Goal: Task Accomplishment & Management: Manage account settings

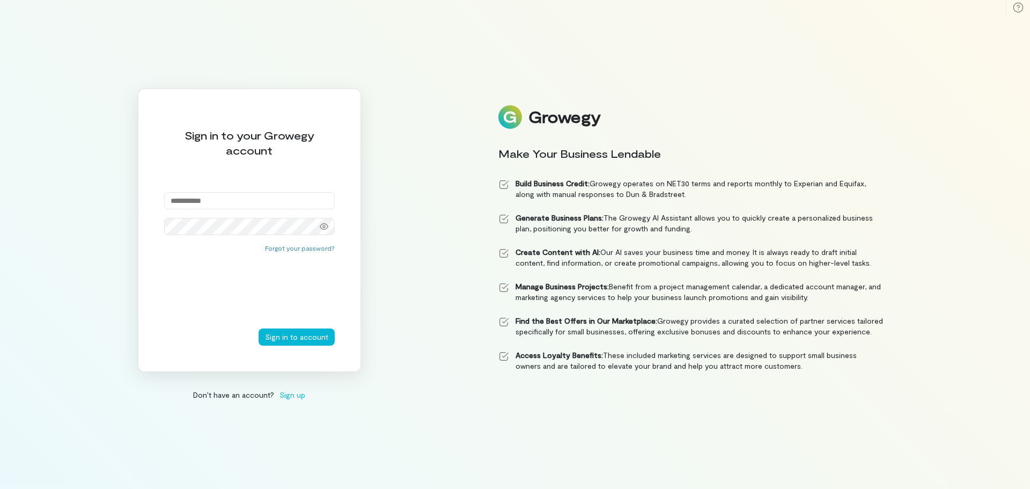
type input "**********"
click at [259, 328] on button "Sign in to account" at bounding box center [297, 336] width 76 height 17
click at [301, 251] on button "Forgot your password?" at bounding box center [300, 248] width 70 height 9
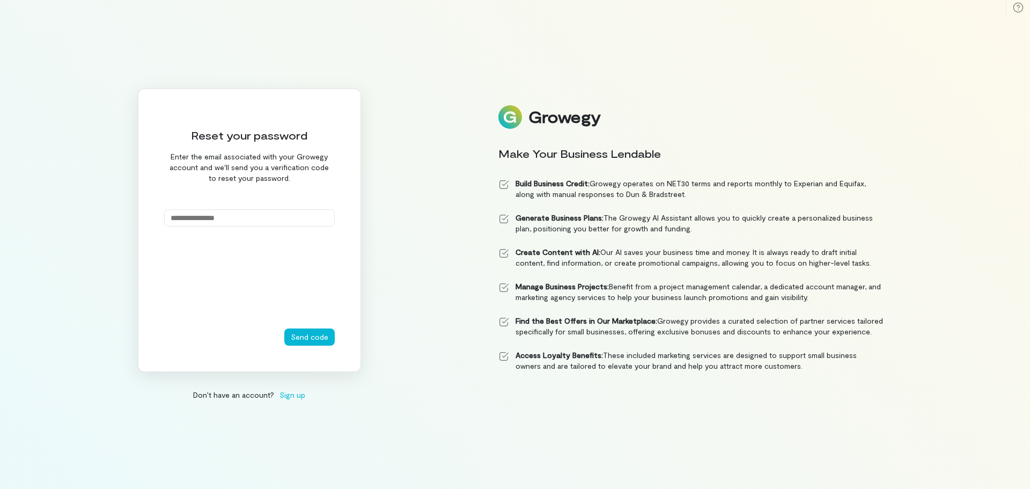
click at [200, 221] on input "email" at bounding box center [249, 217] width 171 height 17
type input "**********"
click at [313, 339] on button "Send code" at bounding box center [309, 336] width 50 height 17
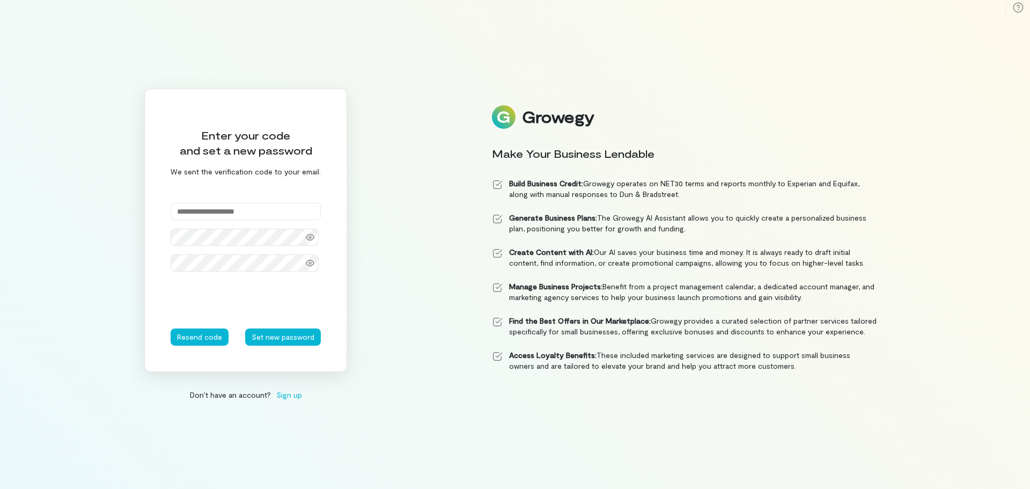
click at [223, 206] on input "text" at bounding box center [246, 211] width 150 height 17
paste input "******"
type input "******"
click at [309, 234] on icon at bounding box center [310, 237] width 9 height 6
click at [312, 263] on icon at bounding box center [310, 263] width 9 height 9
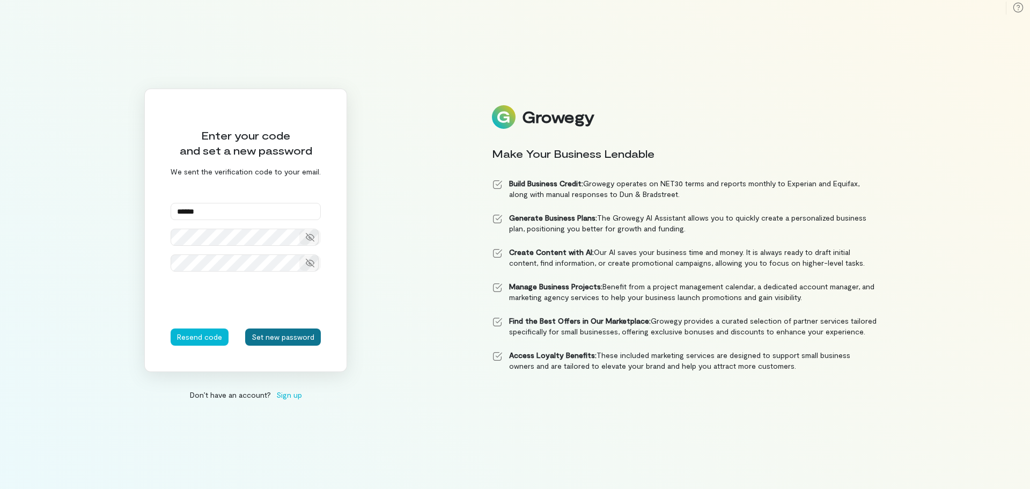
click at [255, 334] on button "Set new password" at bounding box center [283, 336] width 76 height 17
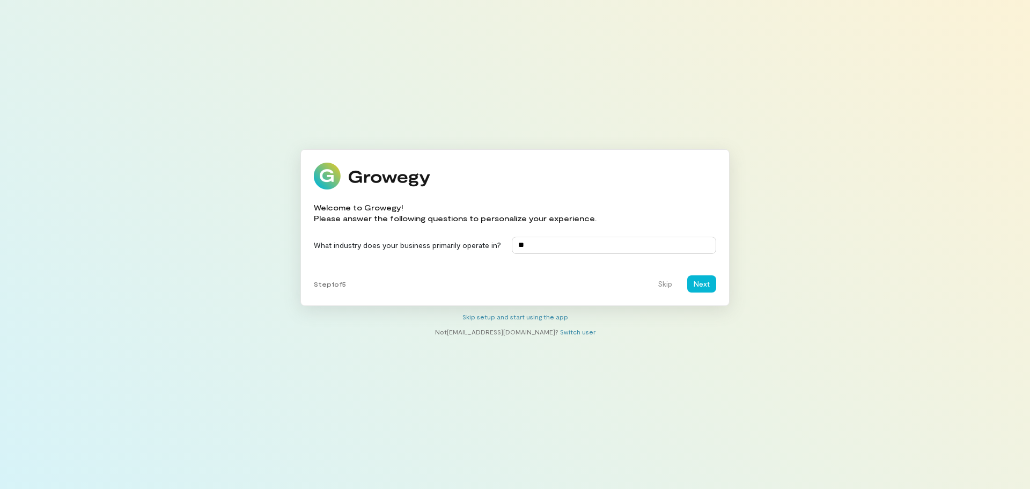
type input "*"
type input "**********"
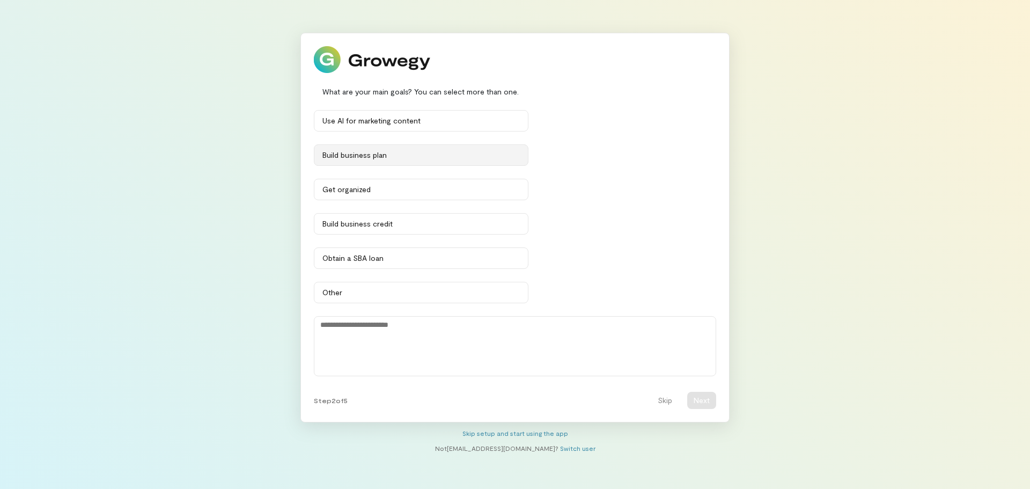
click at [386, 158] on div "Build business plan" at bounding box center [420, 155] width 197 height 11
click at [380, 192] on div "Get organized" at bounding box center [420, 189] width 197 height 11
click at [384, 221] on div "Build business credit" at bounding box center [420, 223] width 197 height 11
click at [701, 402] on button "Next" at bounding box center [701, 400] width 29 height 17
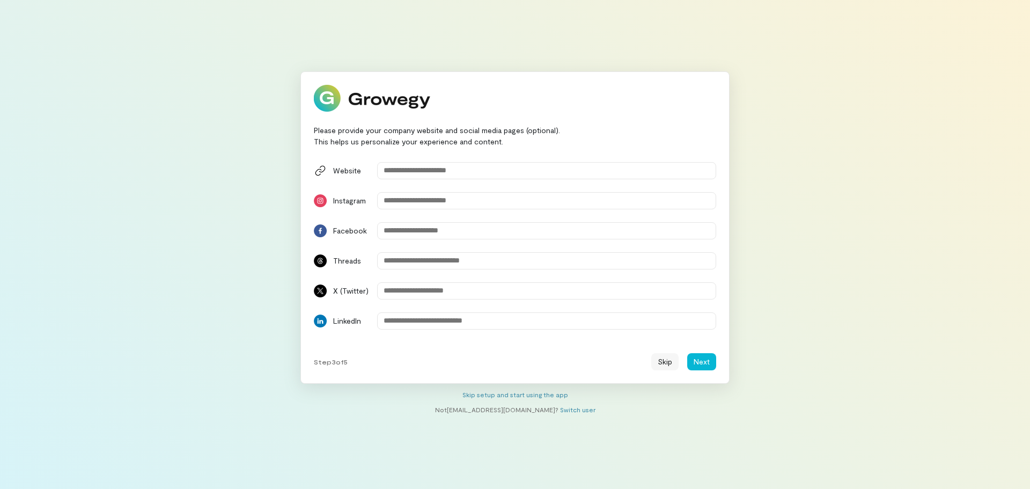
click at [659, 359] on button "Skip" at bounding box center [664, 361] width 27 height 17
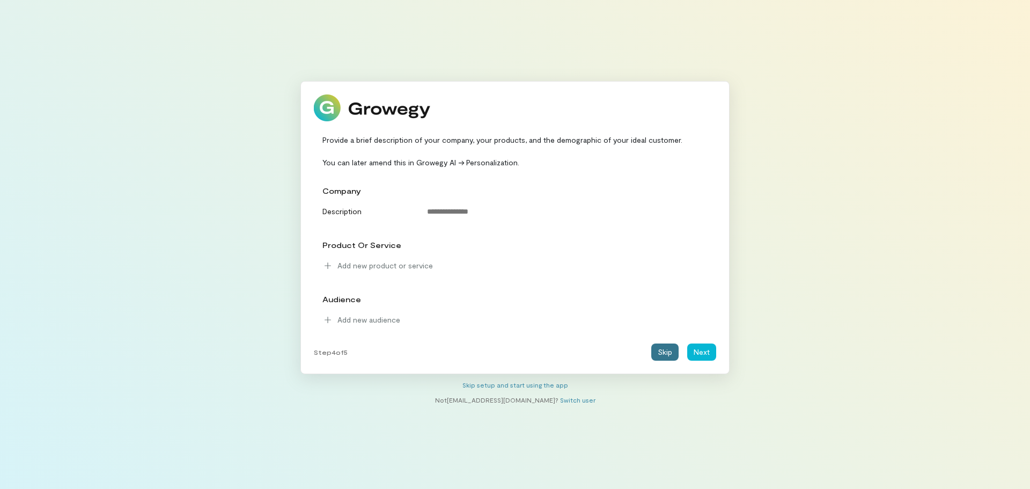
click at [669, 355] on button "Skip" at bounding box center [664, 351] width 27 height 17
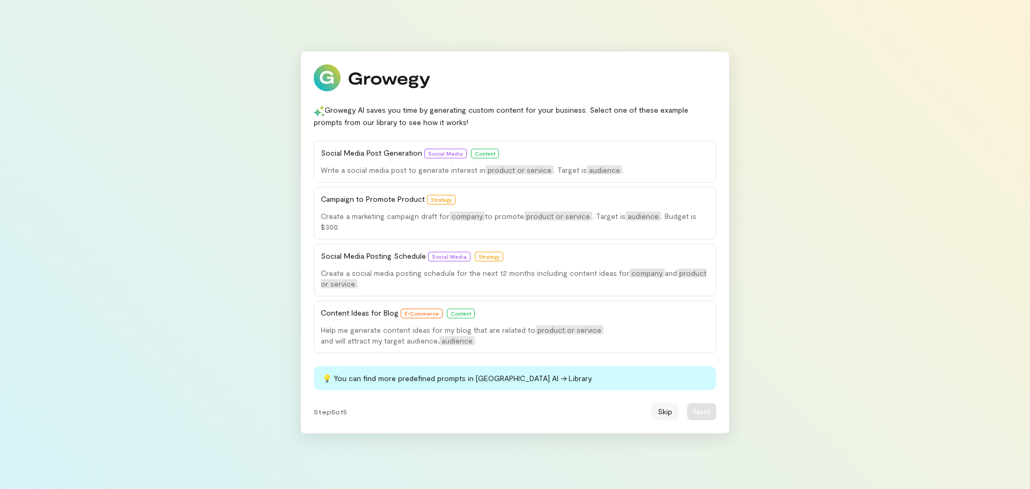
click at [662, 410] on button "Skip" at bounding box center [664, 411] width 27 height 17
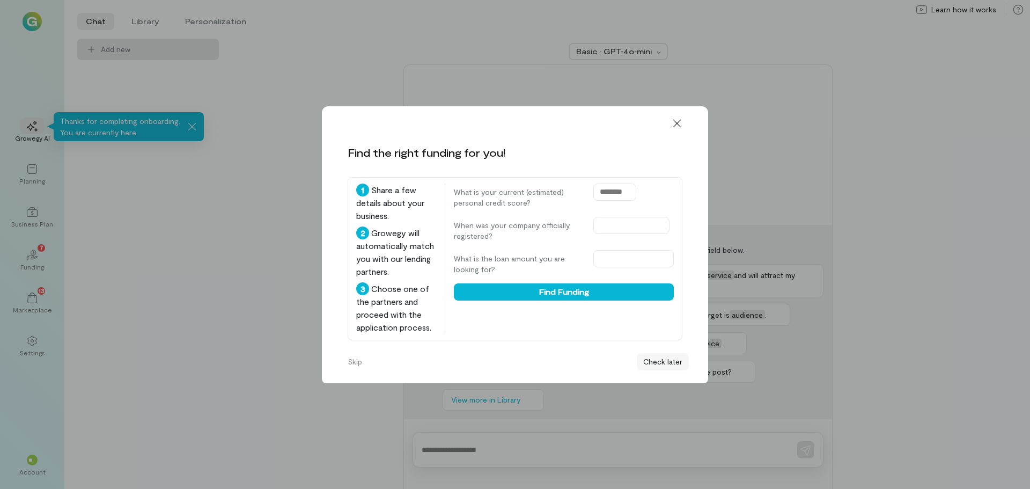
click at [665, 363] on button "Check later" at bounding box center [663, 361] width 52 height 17
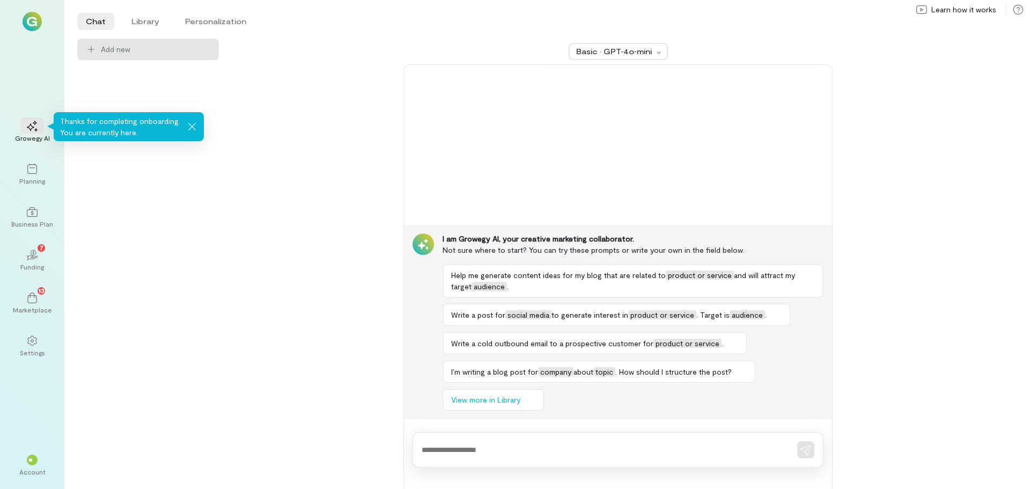
click at [188, 122] on icon at bounding box center [192, 126] width 11 height 11
click at [31, 261] on div "02 7" at bounding box center [32, 254] width 24 height 16
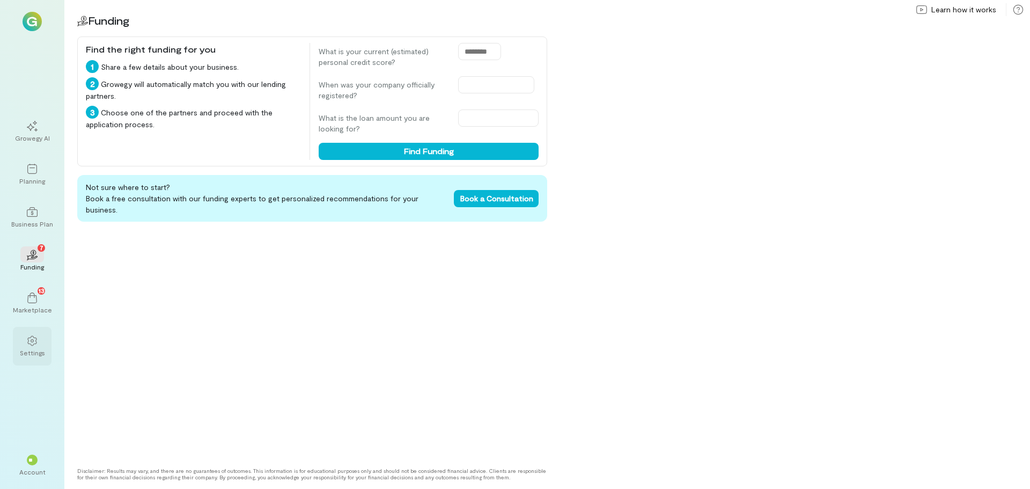
click at [35, 340] on icon at bounding box center [32, 340] width 11 height 11
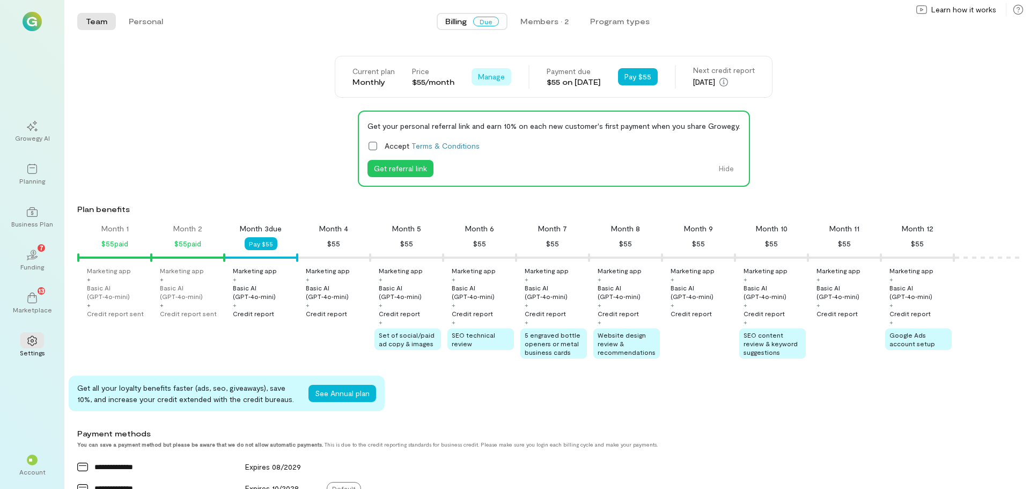
click at [488, 77] on span "Manage" at bounding box center [491, 76] width 27 height 11
click at [497, 120] on span "Cancel plan" at bounding box center [516, 121] width 40 height 11
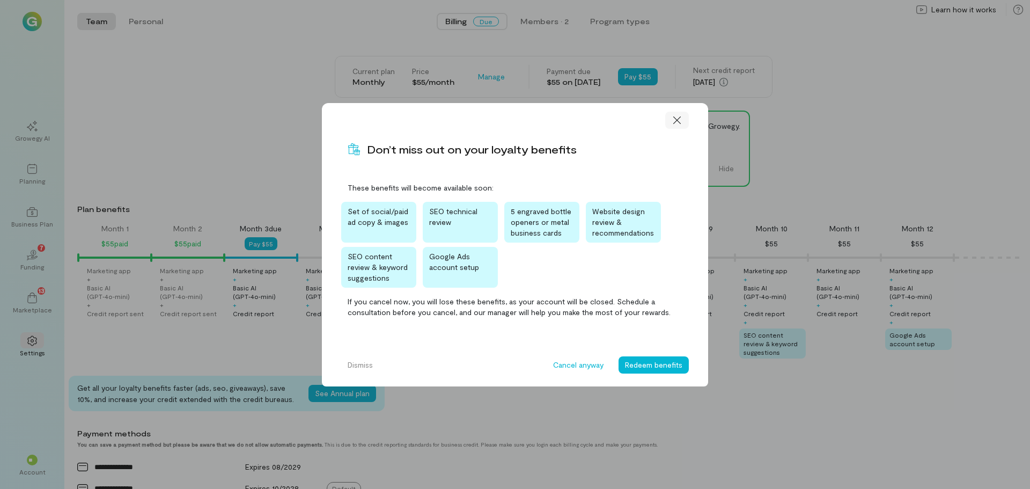
click at [673, 119] on icon at bounding box center [677, 120] width 11 height 11
